Goal: Navigation & Orientation: Find specific page/section

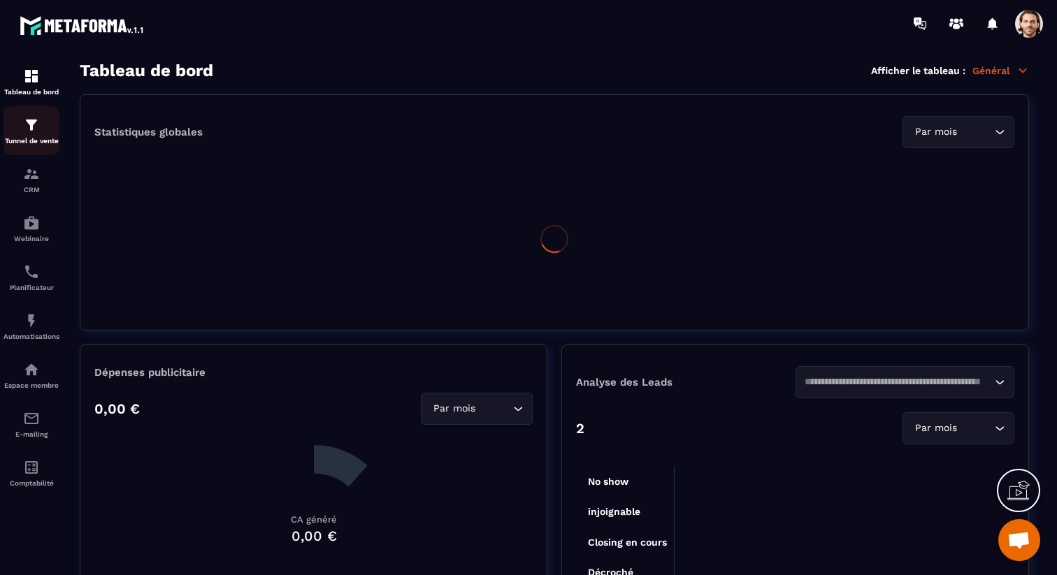
click at [41, 135] on div "Tunnel de vente" at bounding box center [31, 131] width 56 height 28
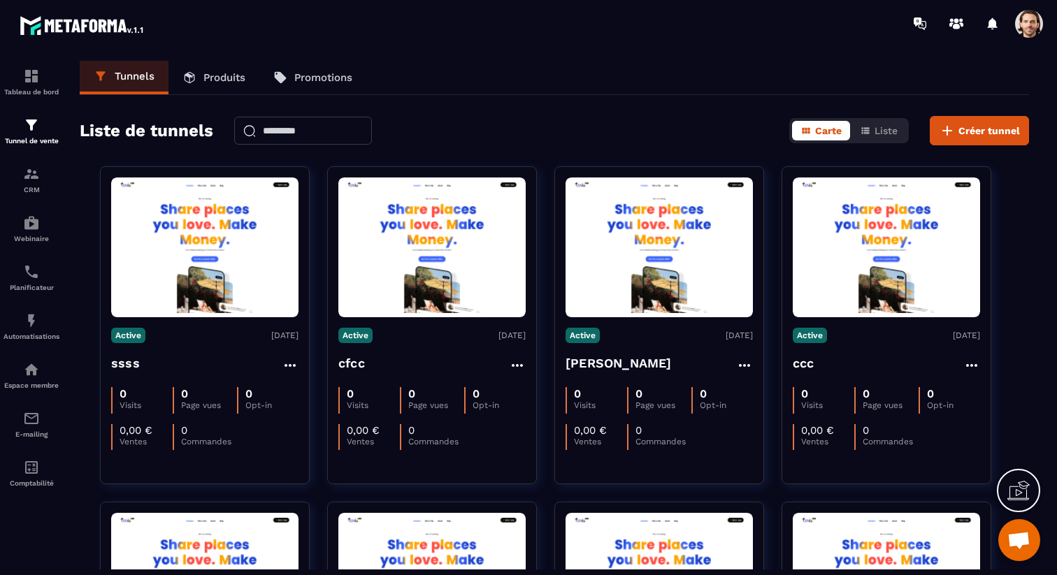
click at [217, 80] on p "Produits" at bounding box center [224, 77] width 42 height 13
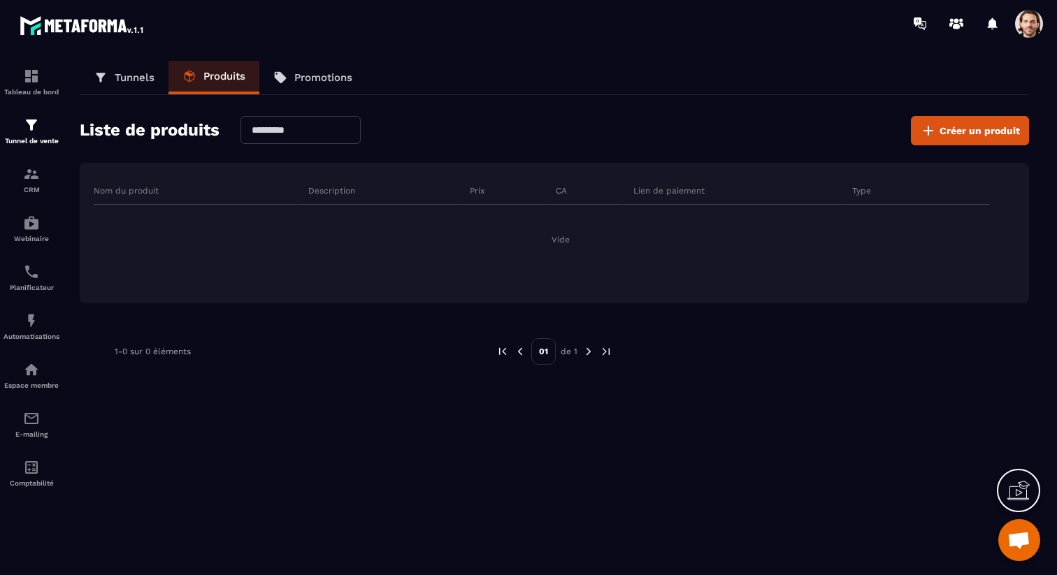
click at [152, 80] on p "Tunnels" at bounding box center [135, 77] width 40 height 13
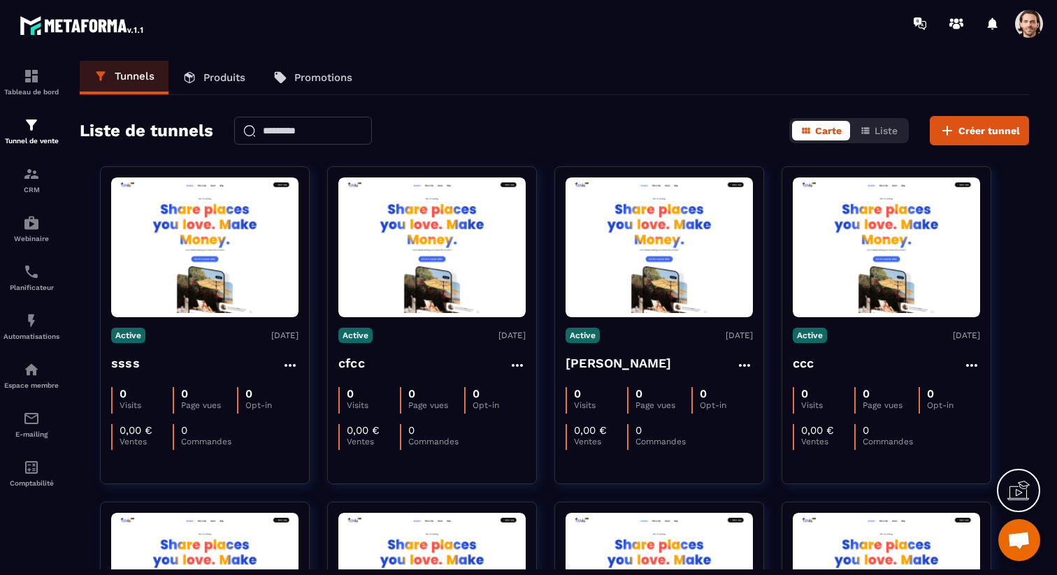
click at [1042, 26] on span at bounding box center [1029, 24] width 28 height 28
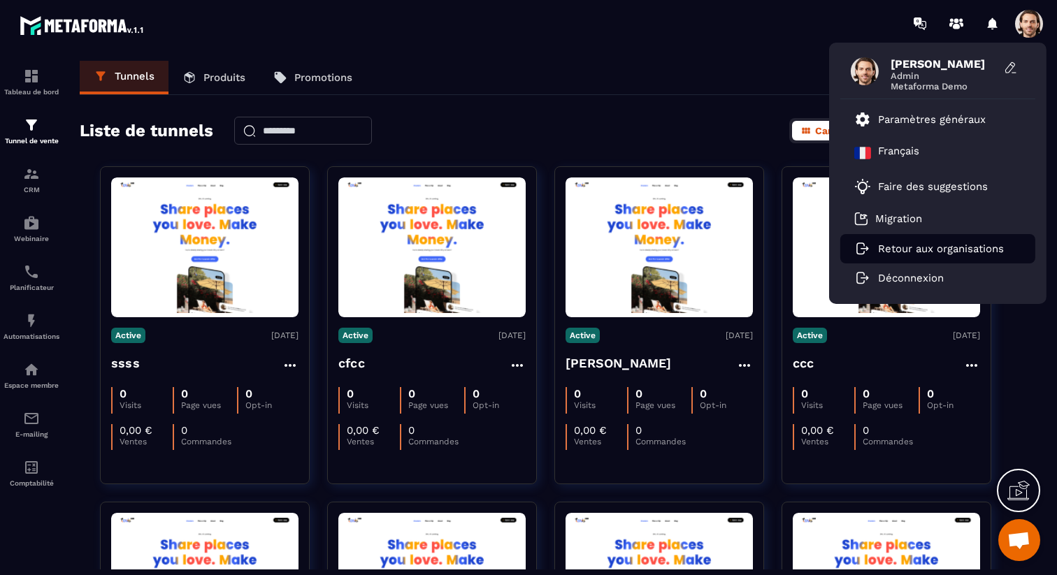
click at [911, 247] on p "Retour aux organisations" at bounding box center [941, 249] width 126 height 13
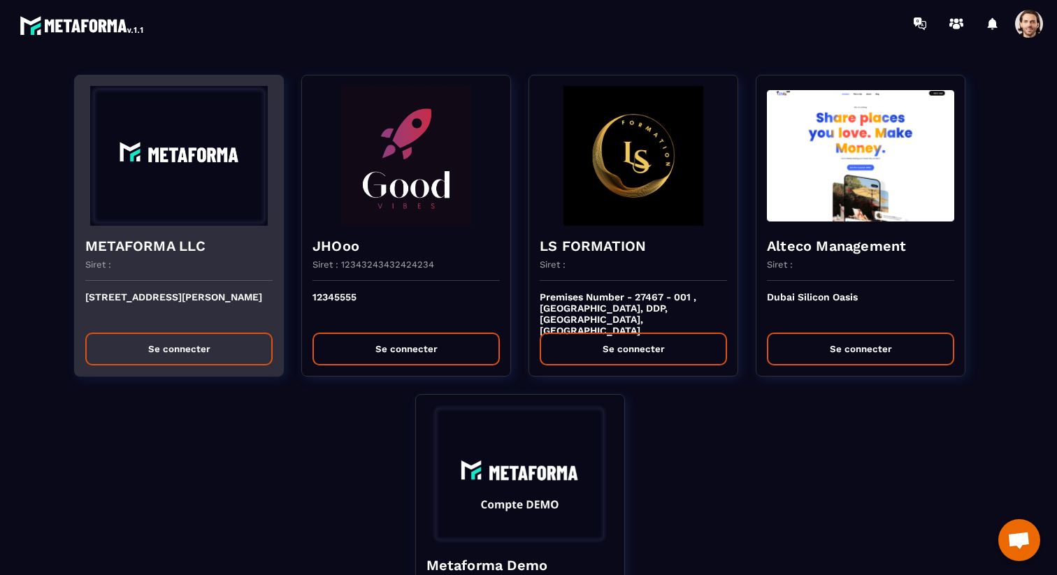
click at [203, 202] on img at bounding box center [178, 156] width 187 height 140
